Goal: Navigation & Orientation: Find specific page/section

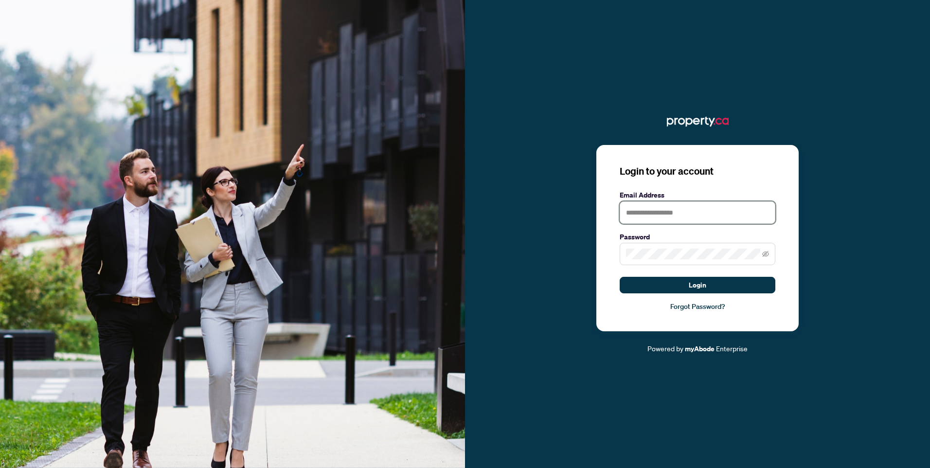
click at [666, 206] on input "text" at bounding box center [698, 212] width 156 height 22
type input "**********"
click at [662, 261] on span at bounding box center [698, 254] width 156 height 22
click at [620, 277] on button "Login" at bounding box center [698, 285] width 156 height 17
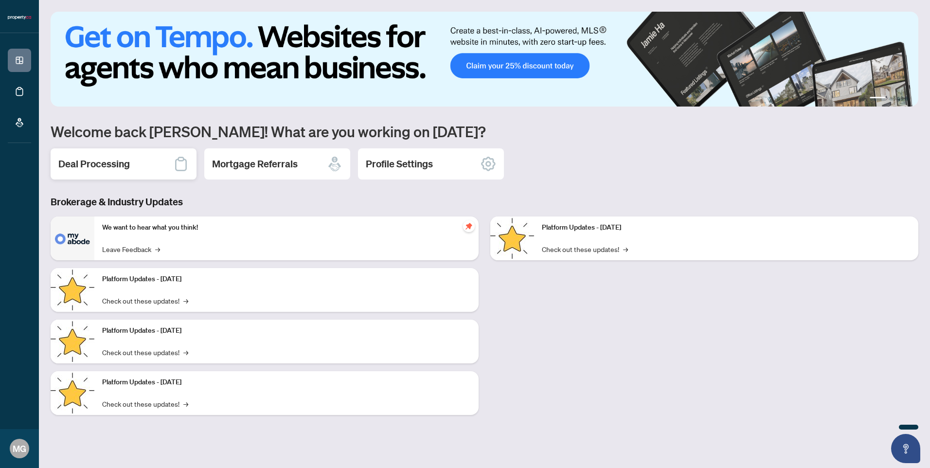
click at [90, 164] on h2 "Deal Processing" at bounding box center [94, 164] width 72 height 14
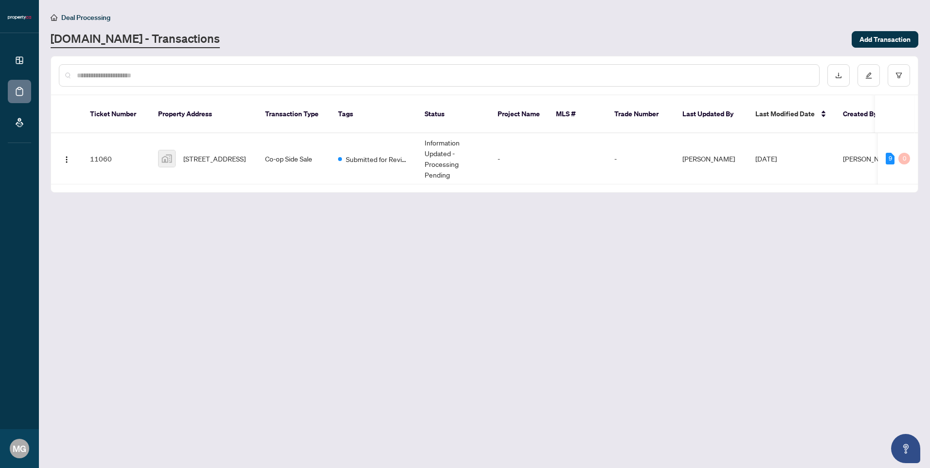
scroll to position [0, 84]
